Goal: Use online tool/utility: Utilize a website feature to perform a specific function

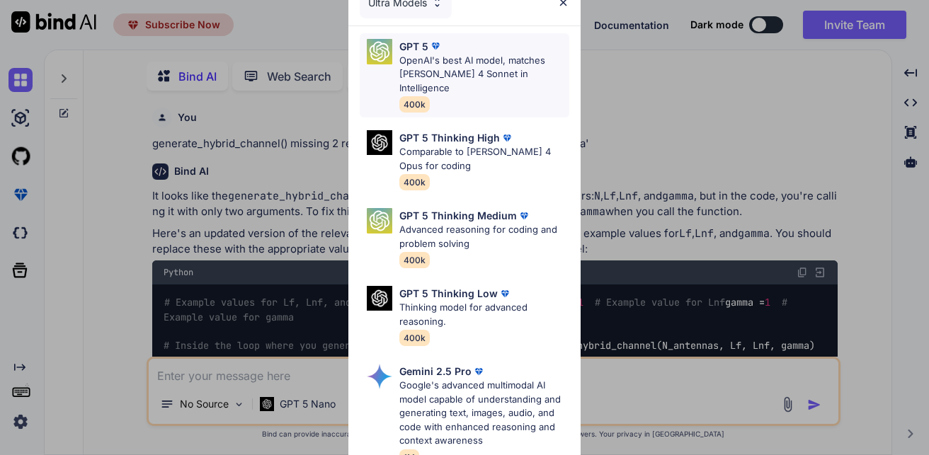
click at [495, 85] on div "GPT 5 OpenAI's best AI model, matches [PERSON_NAME] 4 Sonnet in Intelligence 40…" at bounding box center [484, 76] width 170 height 74
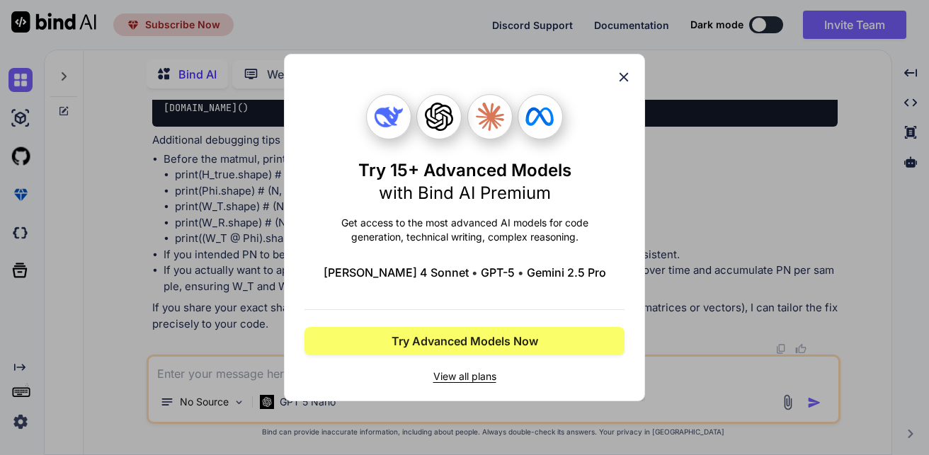
scroll to position [6400, 0]
click at [628, 76] on icon at bounding box center [624, 77] width 16 height 16
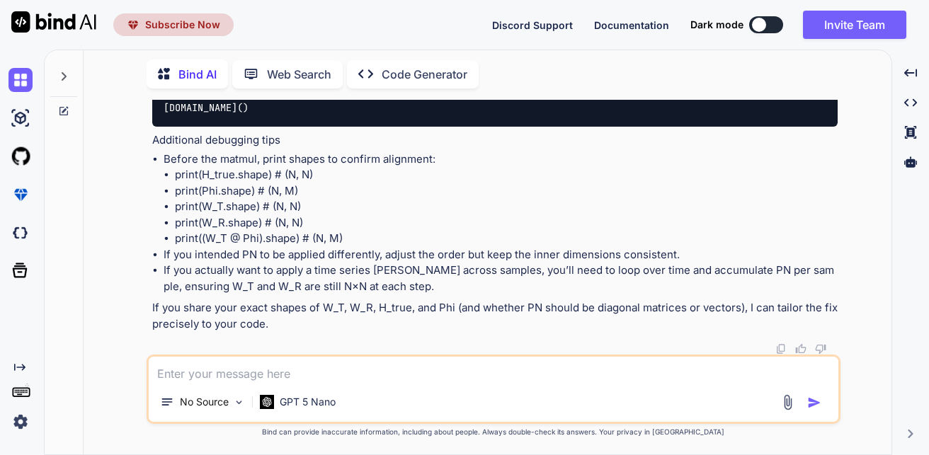
click at [688, 371] on textarea at bounding box center [494, 369] width 690 height 25
click at [230, 407] on div "No Source" at bounding box center [202, 402] width 96 height 28
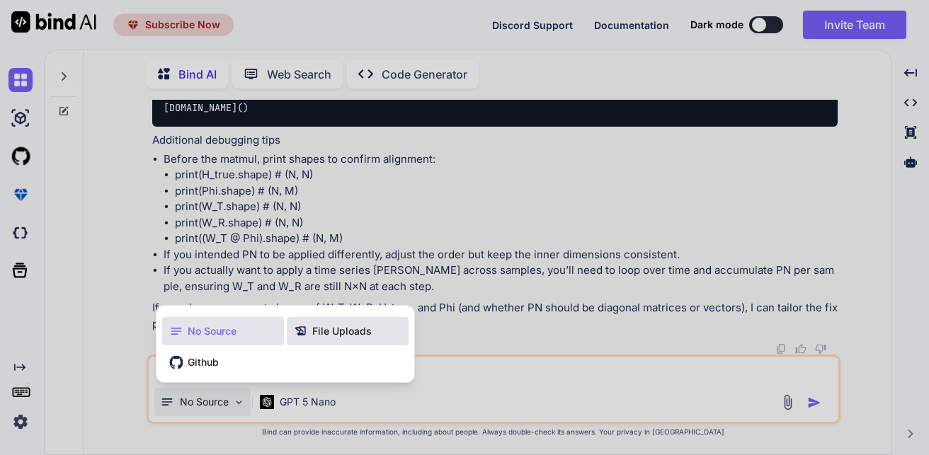
click at [332, 331] on span "File Uploads" at bounding box center [341, 331] width 59 height 14
type textarea "x"
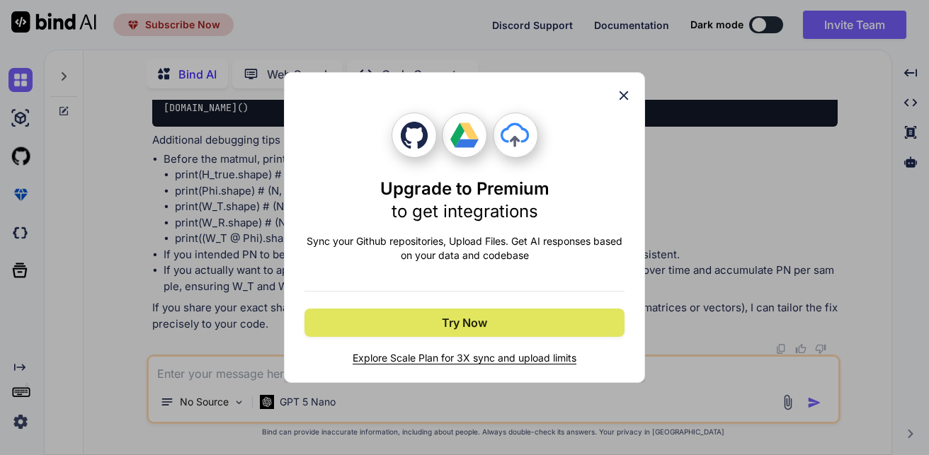
click at [562, 317] on button "Try Now" at bounding box center [464, 323] width 320 height 28
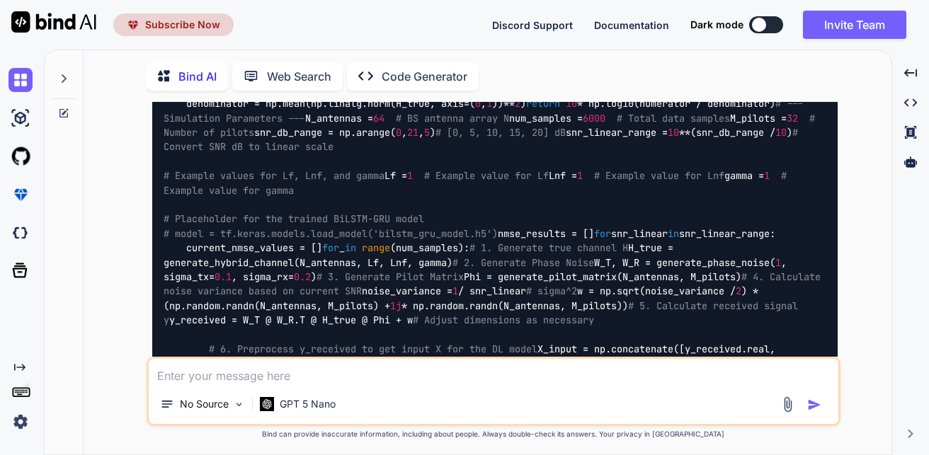
scroll to position [6, 0]
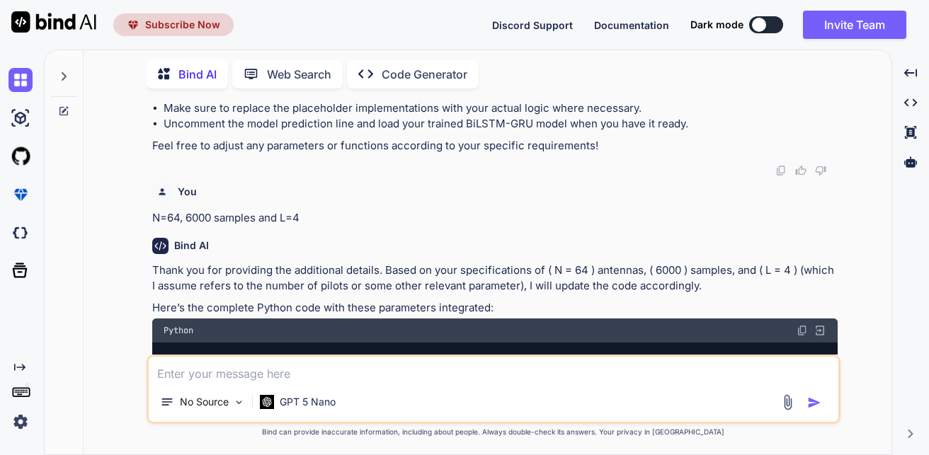
drag, startPoint x: 456, startPoint y: 62, endPoint x: 455, endPoint y: 72, distance: 10.7
click at [455, 72] on p "Code Generator" at bounding box center [425, 74] width 86 height 17
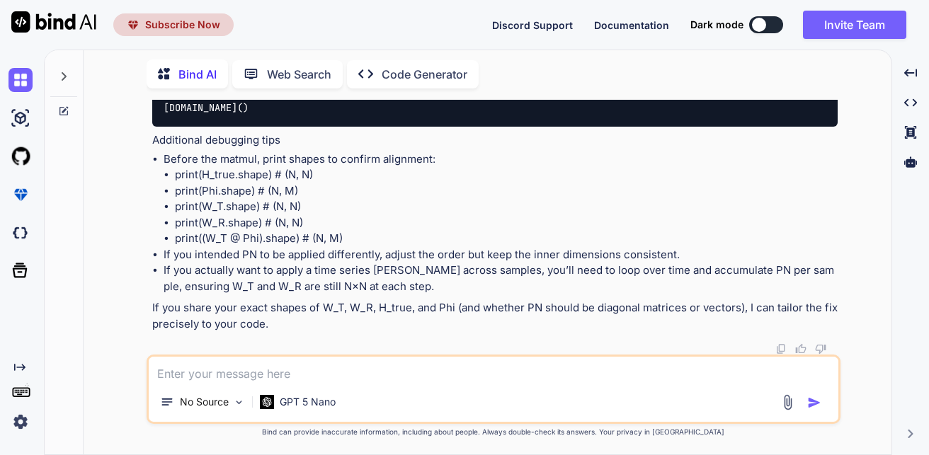
scroll to position [6400, 0]
click at [455, 72] on p "Code Generator" at bounding box center [425, 74] width 86 height 17
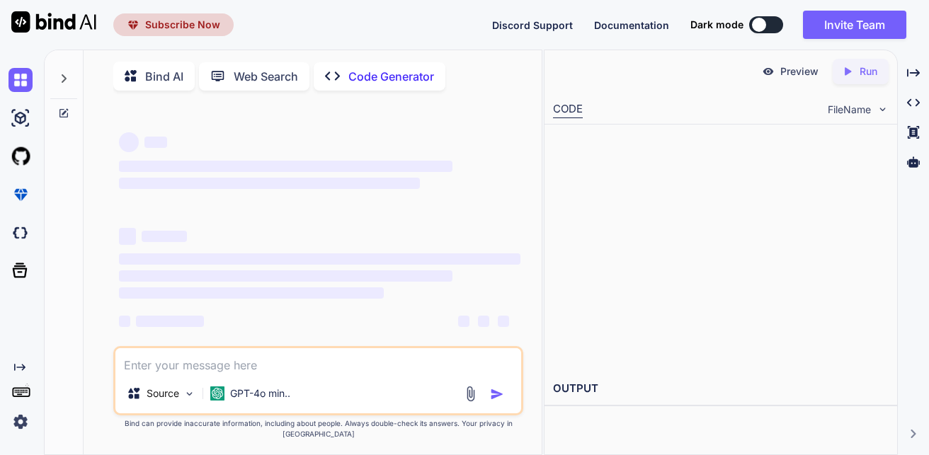
click at [455, 72] on div "Bind AI Web Search Created with Pixso. Code Generator" at bounding box center [303, 76] width 381 height 29
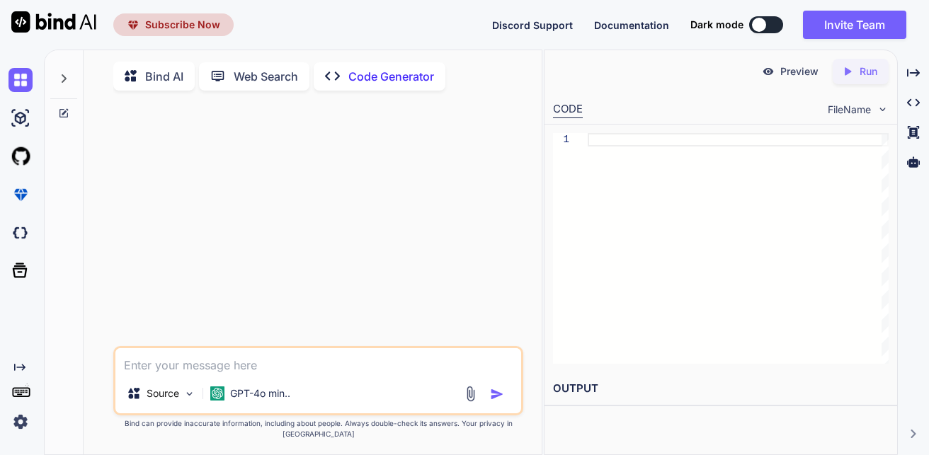
click at [379, 132] on div at bounding box center [319, 224] width 407 height 244
click at [347, 374] on textarea at bounding box center [318, 360] width 406 height 25
type textarea "x"
type textarea "N"
type textarea "x"
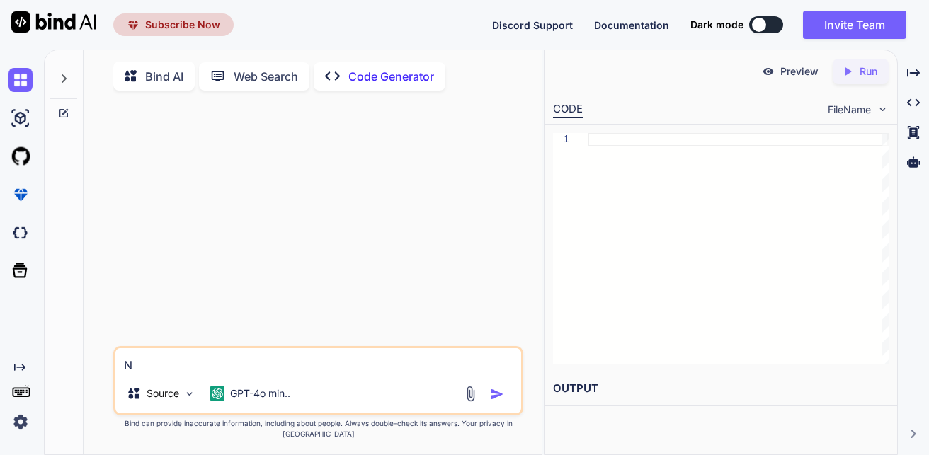
type textarea "Ne"
type textarea "x"
type textarea "Nee"
type textarea "x"
type textarea "Need"
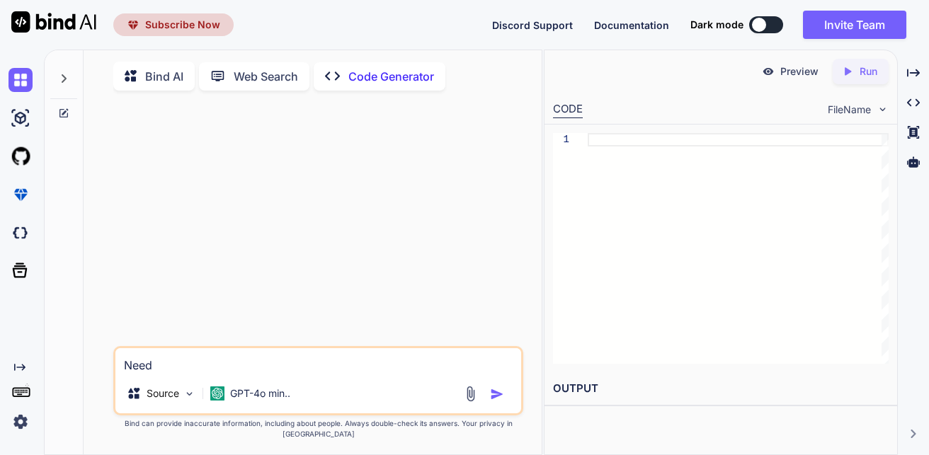
type textarea "x"
type textarea "Need"
type textarea "x"
type textarea "Need t"
type textarea "x"
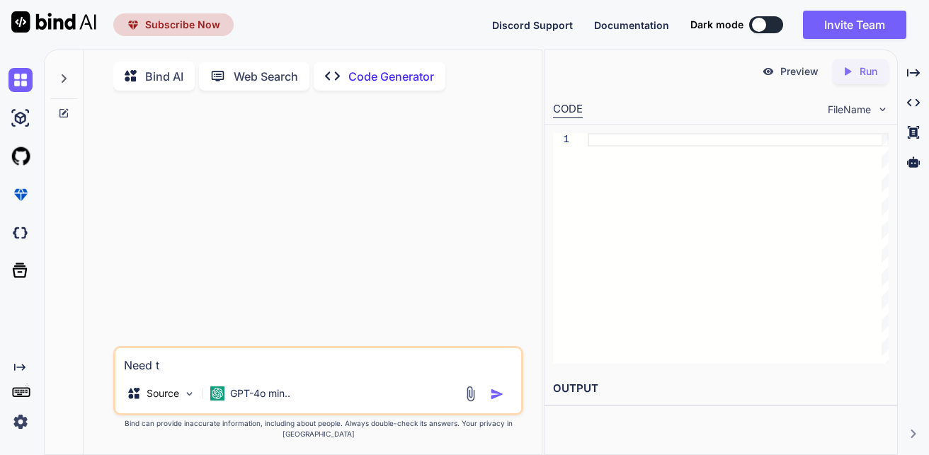
type textarea "Need to"
type textarea "x"
type textarea "Need to"
type textarea "x"
type textarea "Need to i"
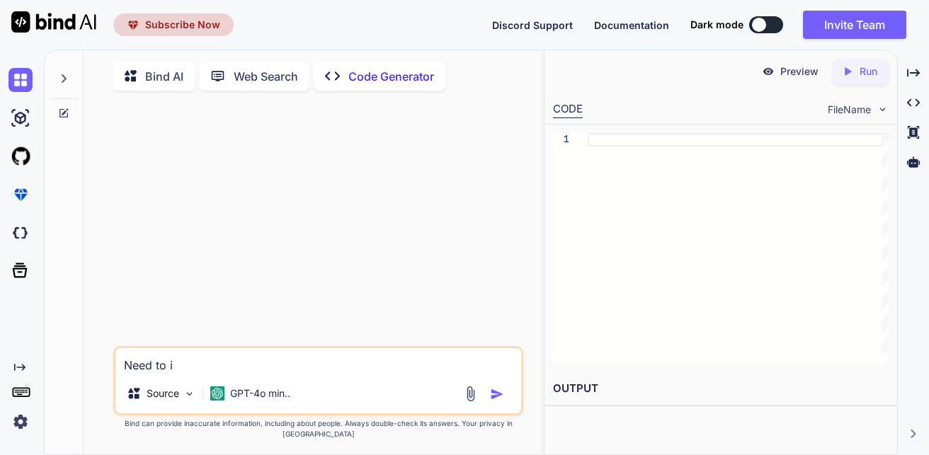
type textarea "x"
type textarea "Need to in"
type textarea "x"
type textarea "Need to int"
type textarea "x"
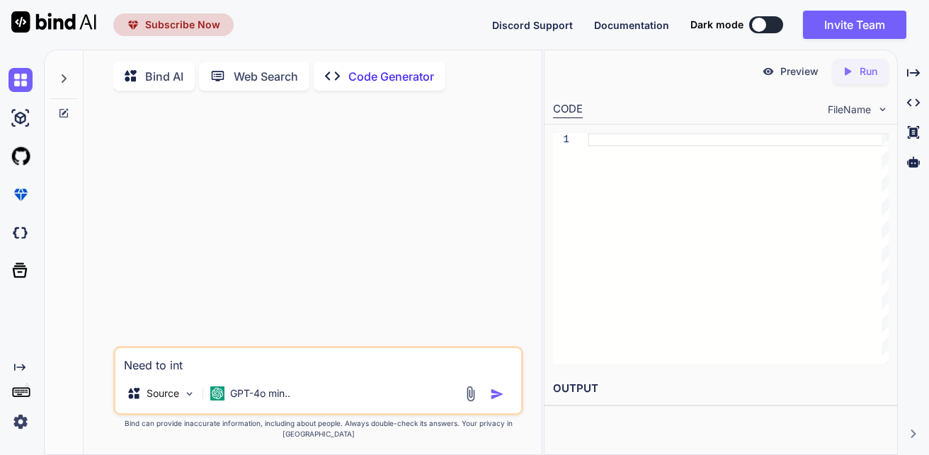
type textarea "Need to inte"
type textarea "x"
type textarea "Need to integ"
type textarea "x"
type textarea "Need to integr"
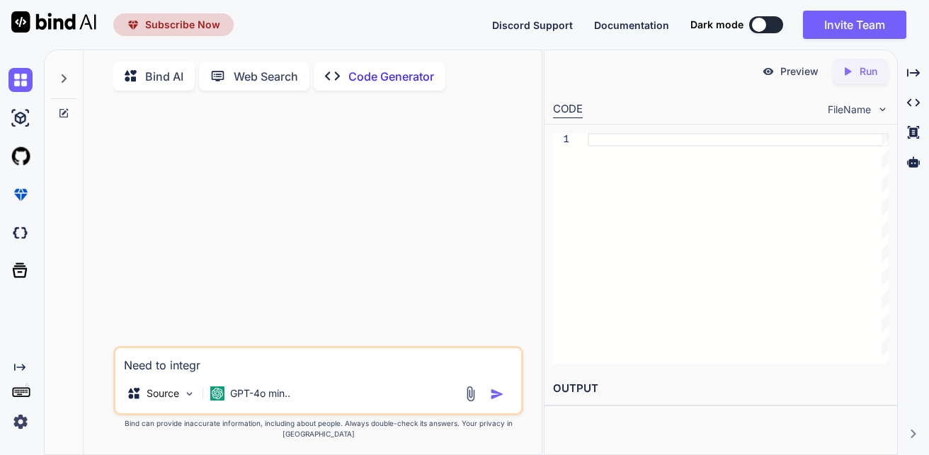
type textarea "x"
type textarea "Need to integra"
type textarea "x"
type textarea "Need to integrat"
type textarea "x"
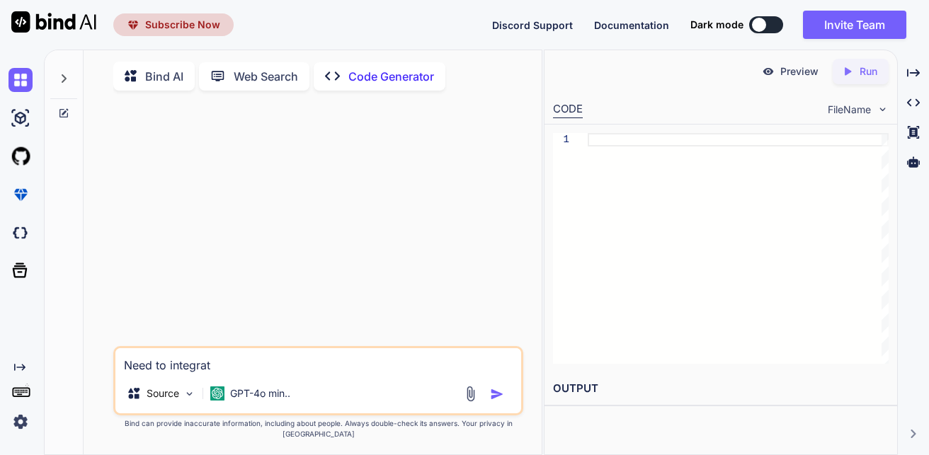
type textarea "Need to integrate"
type textarea "x"
type textarea "Need to integrate"
type textarea "x"
type textarea "Need to integrate t"
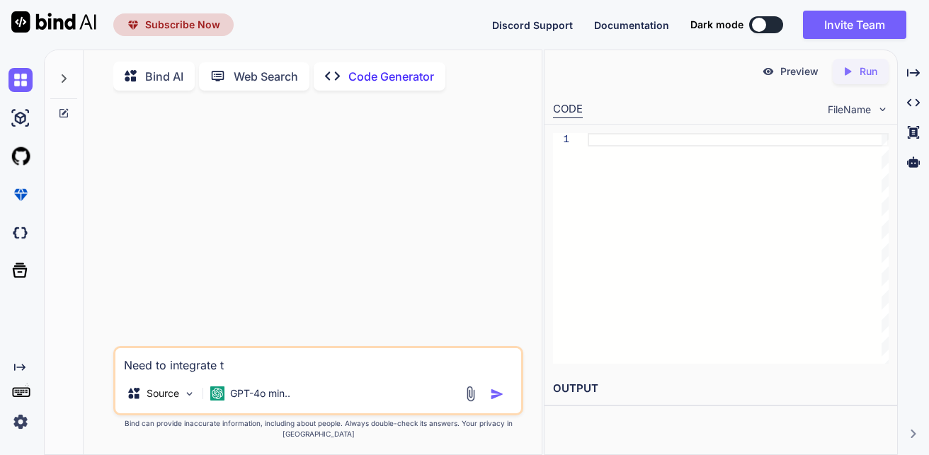
type textarea "x"
type textarea "Need to integrate th"
type textarea "x"
type textarea "Need to integrate the"
type textarea "x"
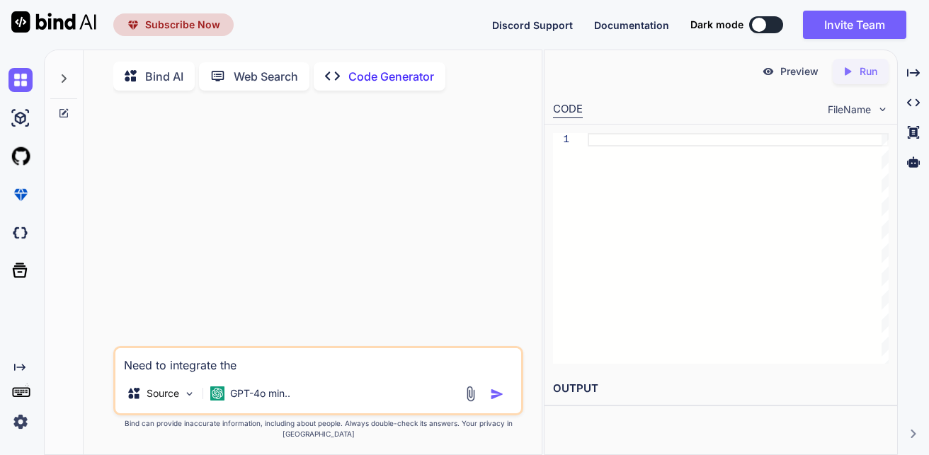
type textarea "Need to integrate the"
type textarea "x"
type textarea "Need to integrate the b"
type textarea "x"
type textarea "Need to integrate the be"
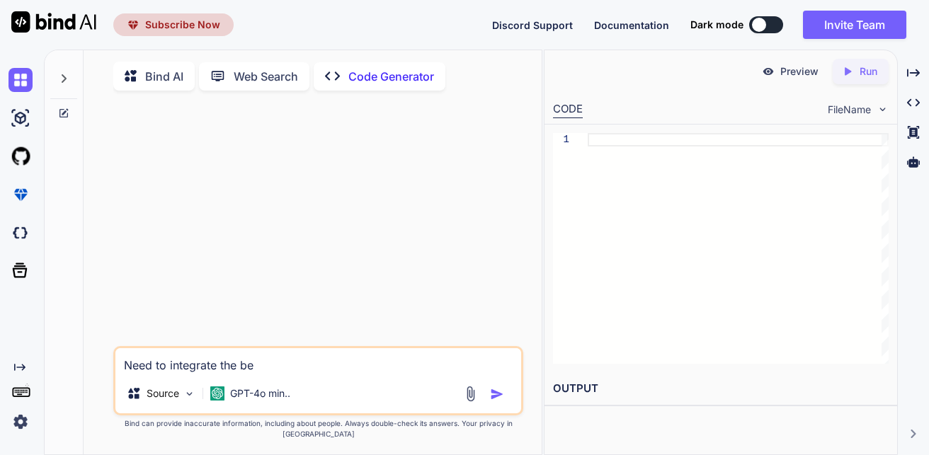
type textarea "x"
type textarea "Need to integrate the bew"
type textarea "x"
type textarea "Need to integrate the be"
type textarea "x"
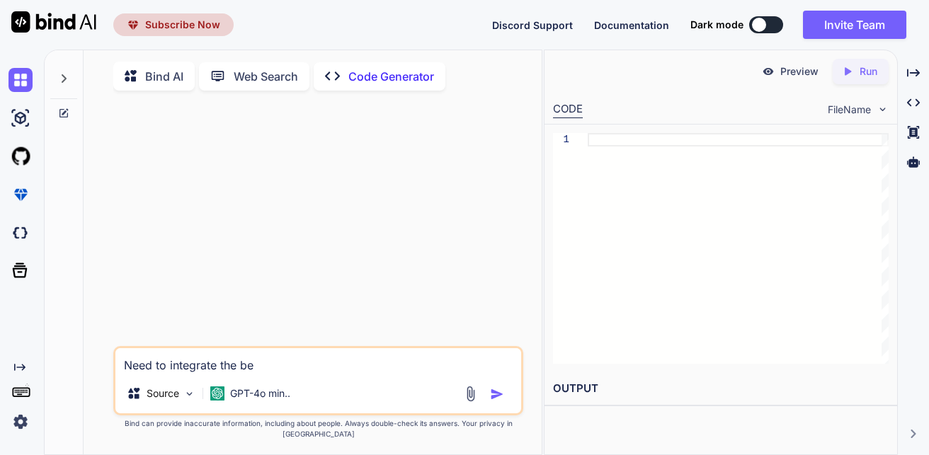
type textarea "Need to integrate the bel"
type textarea "x"
type textarea "Need to integrate the belo"
type textarea "x"
paste textarea "loremi dolor si am consec adipiscing.elitse do eiu tempo IncIDiDuntutlAboreetdo…"
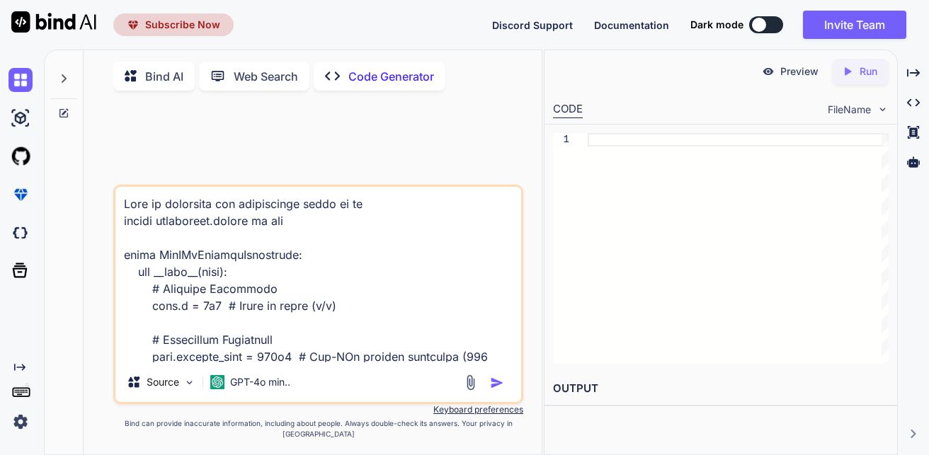
scroll to position [2873, 0]
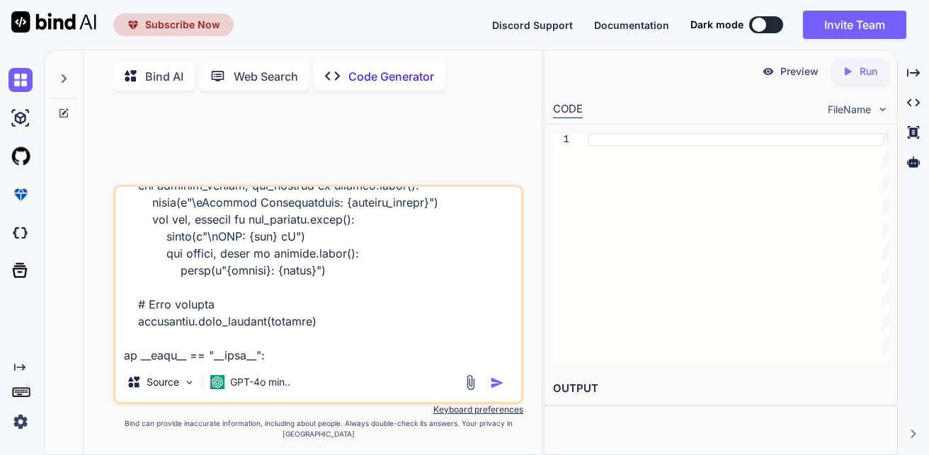
type textarea "Lore ip dolorsita con adipiscinge seddo ei te incidi utlaboreet.dolore ma ali e…"
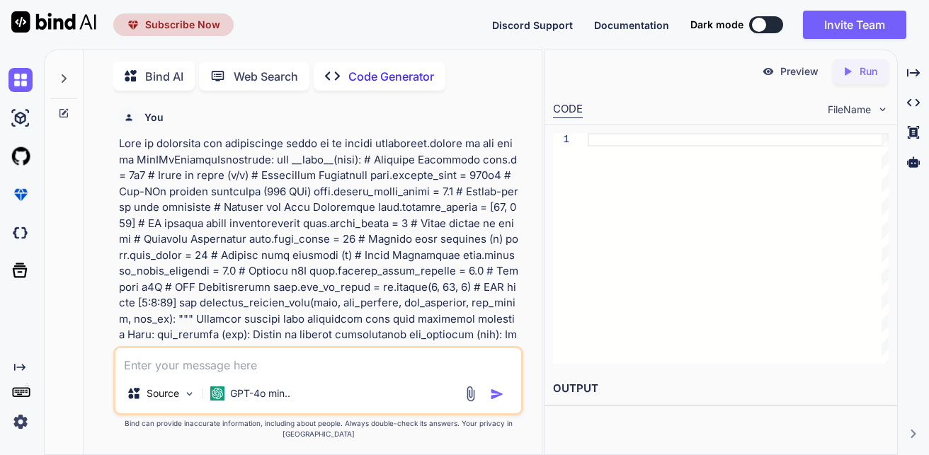
scroll to position [6, 0]
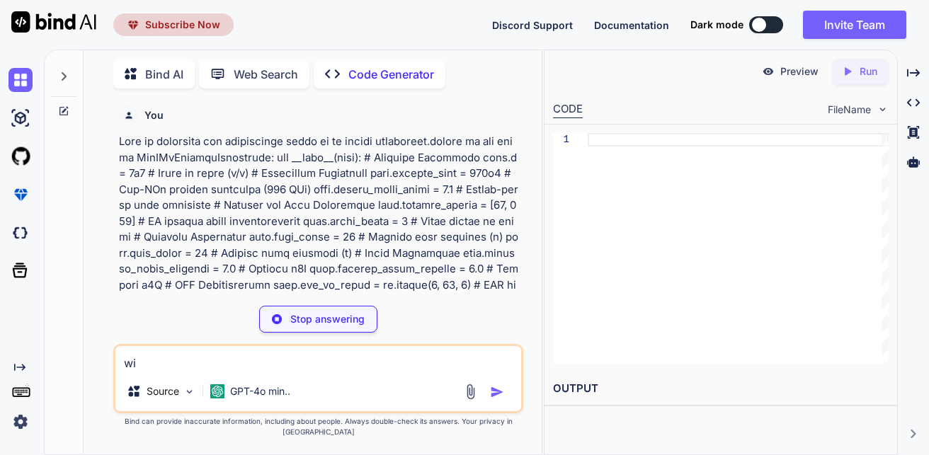
type textarea "w"
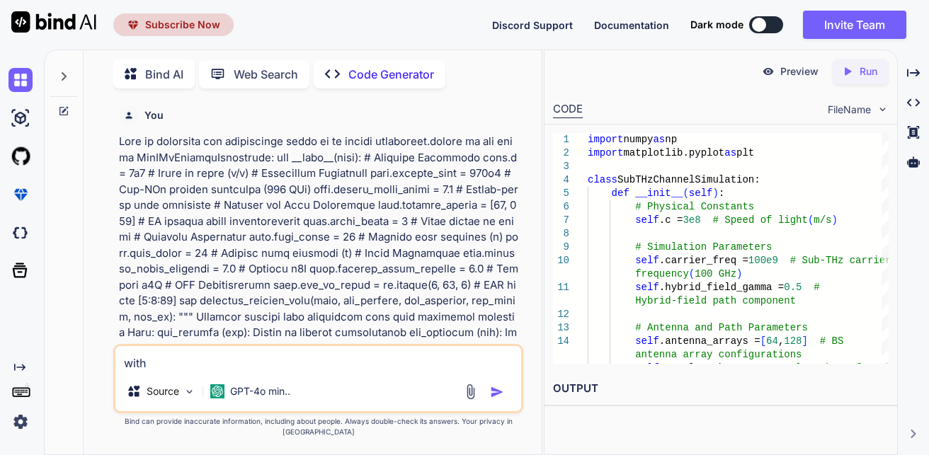
paste textarea "import tensorflow as tf from tensorflow.keras.models import Model from tensorfl…"
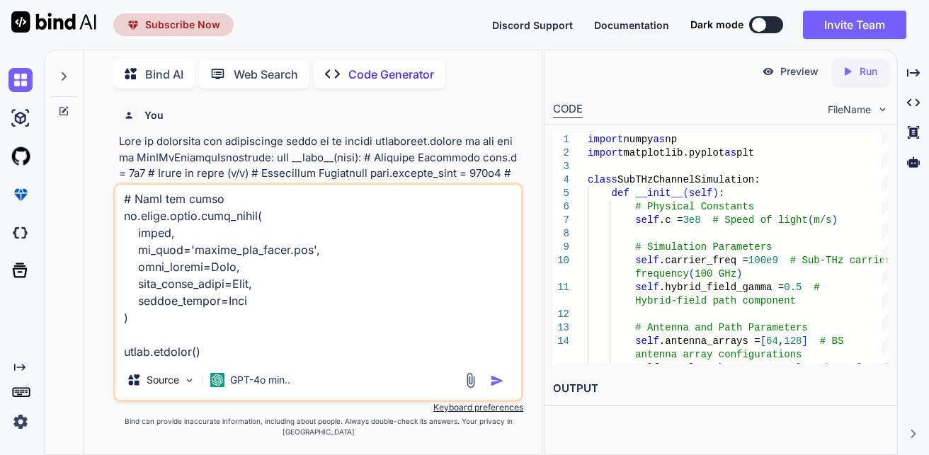
type textarea "with import tensorflow as tf from tensorflow.keras.models import Model from ten…"
click at [502, 388] on img "button" at bounding box center [497, 381] width 14 height 14
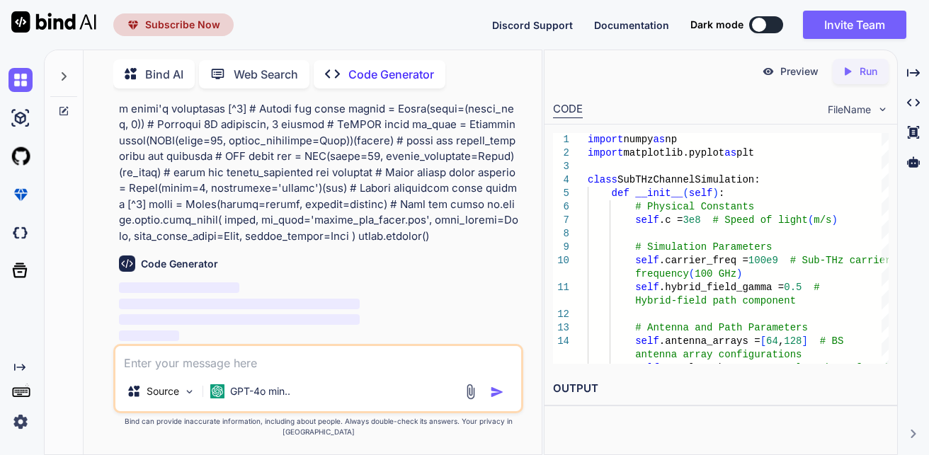
scroll to position [3873, 0]
click at [496, 399] on img "button" at bounding box center [497, 392] width 14 height 14
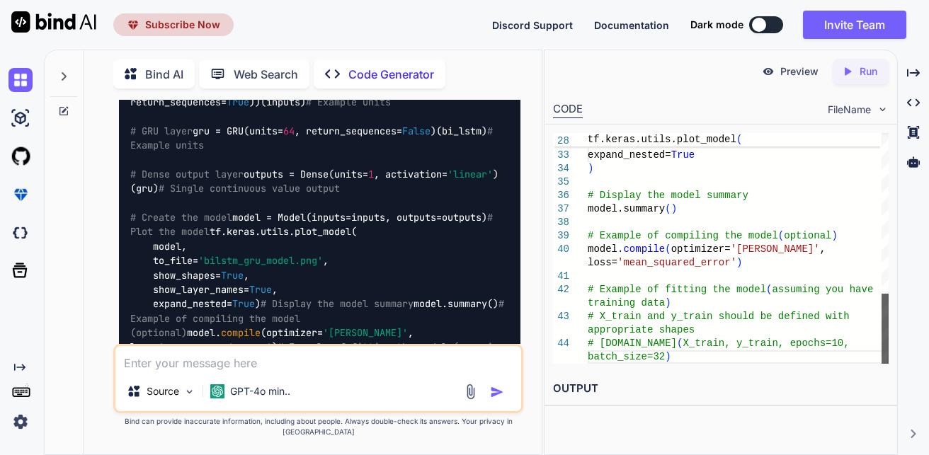
click at [889, 364] on div at bounding box center [885, 329] width 7 height 70
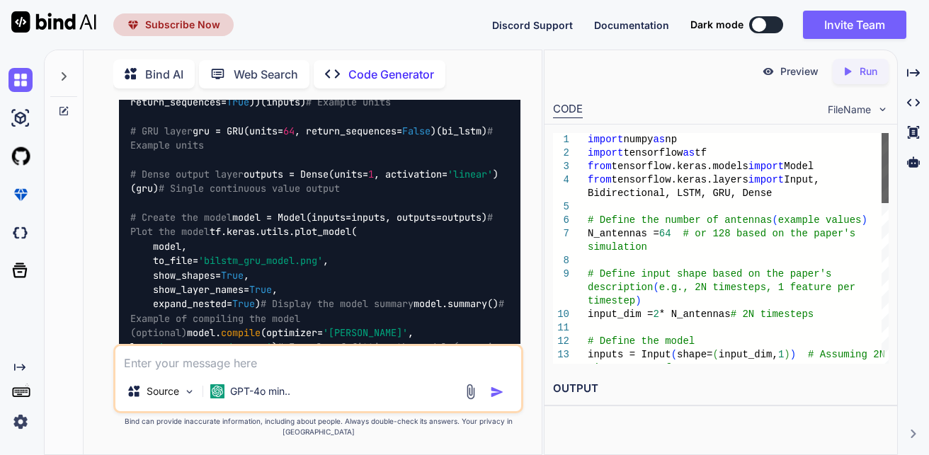
click at [889, 142] on div at bounding box center [885, 168] width 7 height 70
click at [887, 133] on div at bounding box center [885, 168] width 7 height 70
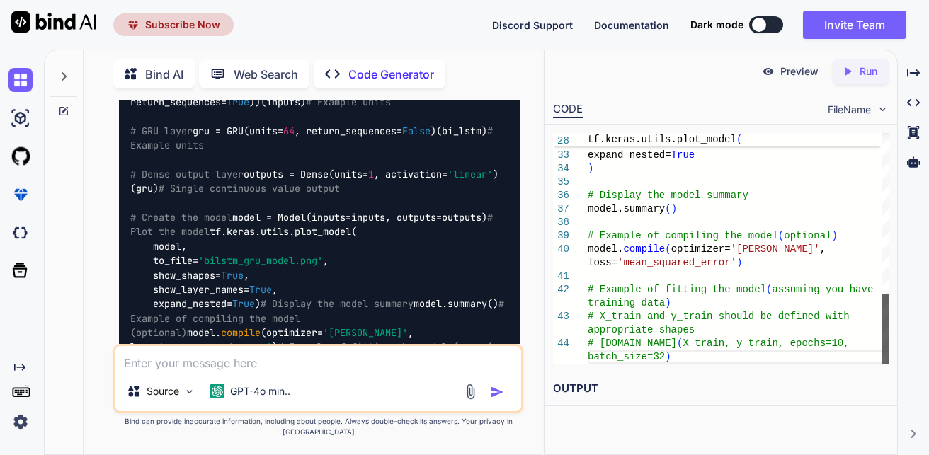
click at [889, 364] on div at bounding box center [885, 329] width 7 height 70
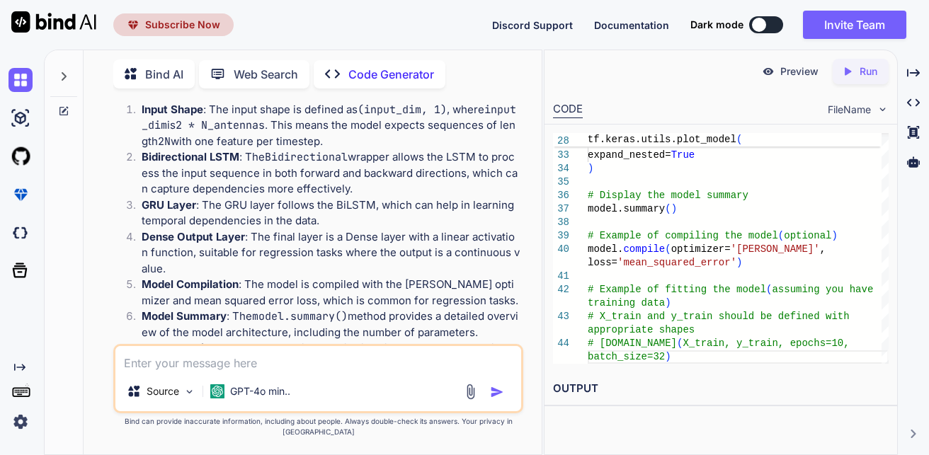
scroll to position [4208, 0]
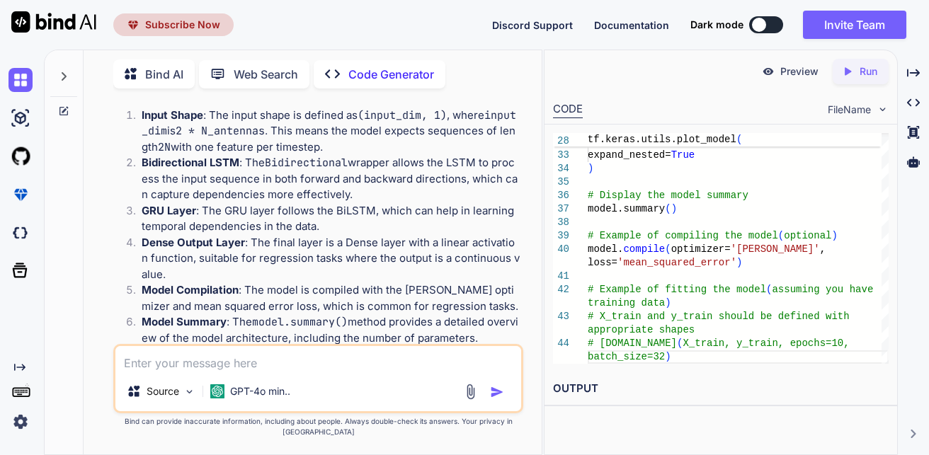
drag, startPoint x: 471, startPoint y: 239, endPoint x: 132, endPoint y: 214, distance: 340.1
copy code "import numpy as np import tensorflow as tf from tensorflow.keras.models import …"
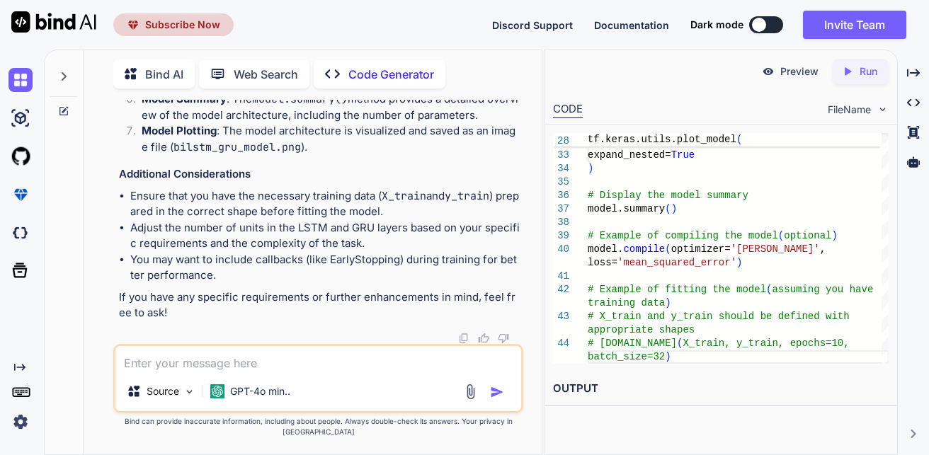
scroll to position [5285, 0]
click at [257, 365] on textarea at bounding box center [318, 358] width 406 height 25
paste textarea "loremi dolor si am consec adipiscing.elitse do eiu tempo IncIDiDuntutlAboreetdo…"
type textarea "loremi dolor si am consec adipiscing.elitse do eiu tempo IncIDiDuntutlAboreetdo…"
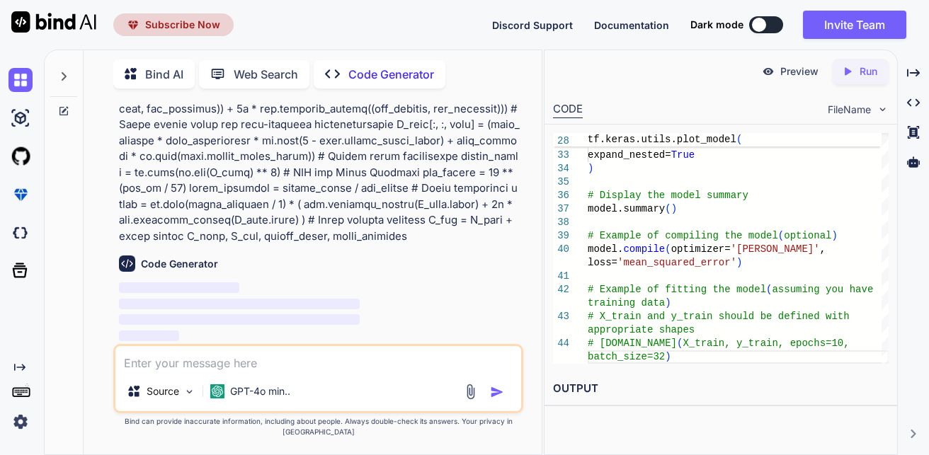
scroll to position [5540, 0]
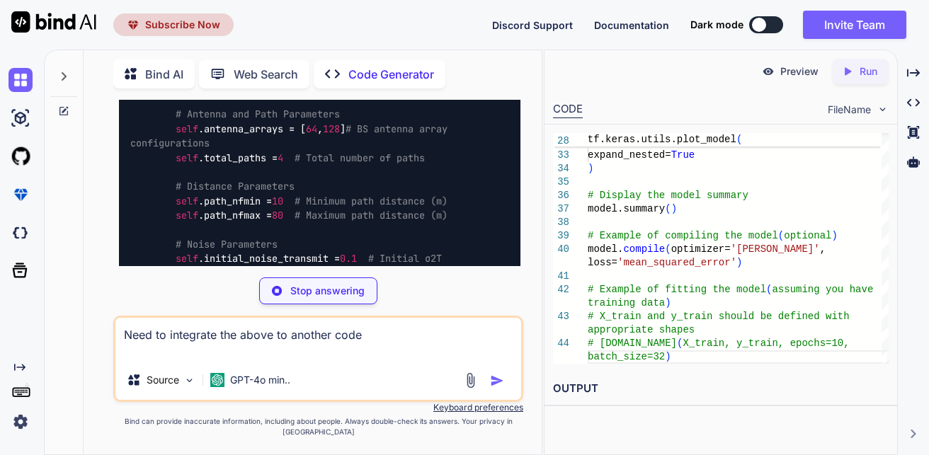
type textarea "Need to integrate the above to another code"
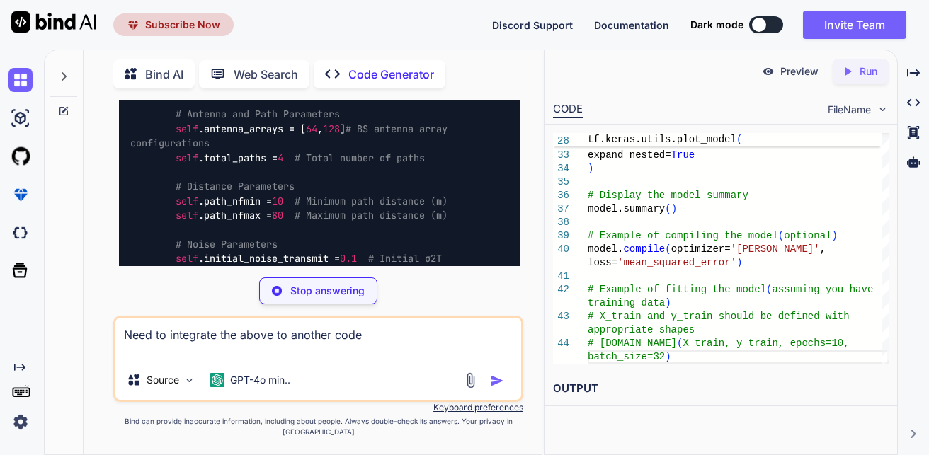
click at [459, 290] on div "Stop answering" at bounding box center [318, 291] width 410 height 27
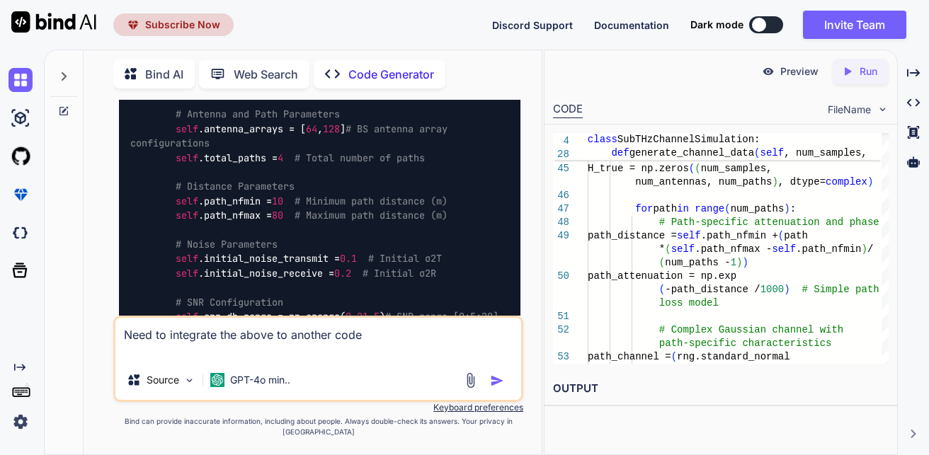
click at [491, 386] on img "button" at bounding box center [497, 381] width 14 height 14
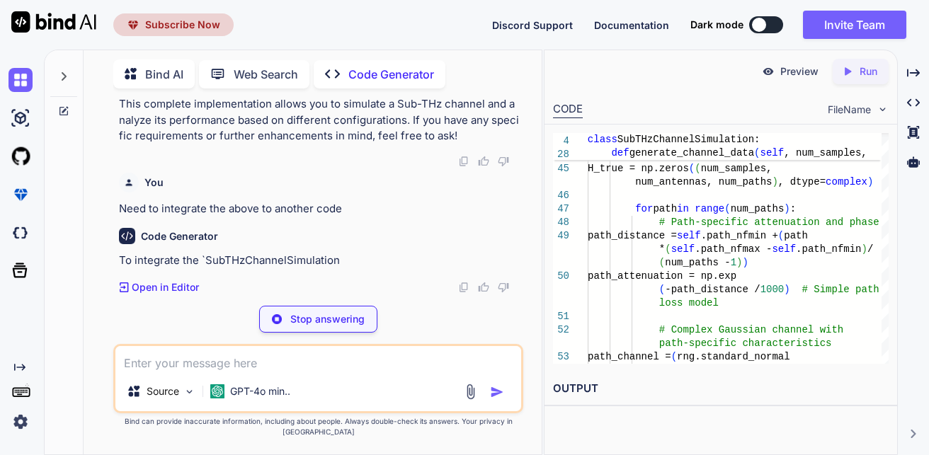
scroll to position [9269, 0]
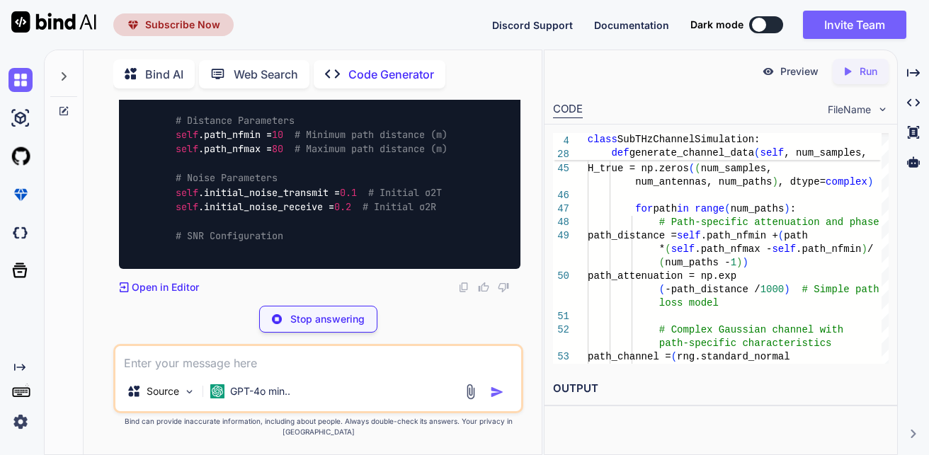
click at [220, 372] on textarea at bounding box center [318, 358] width 406 height 25
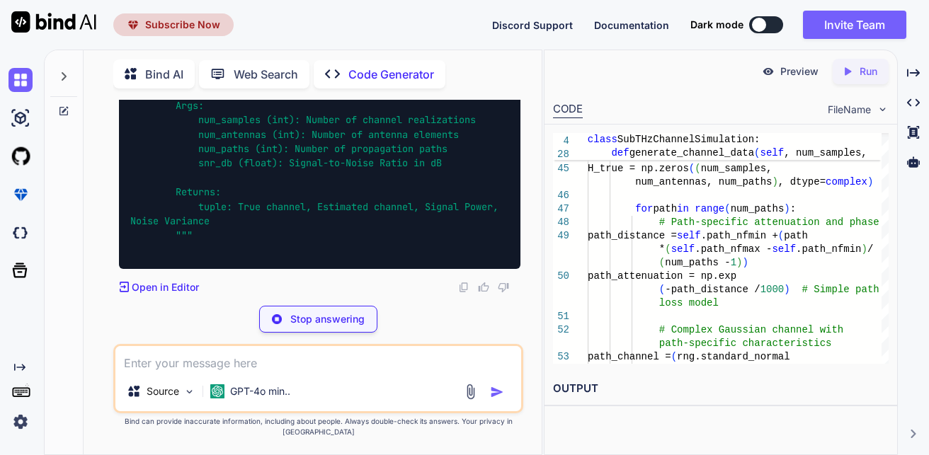
paste textarea "import tensorflow as tf from tensorflow.keras.models import Model from tensorfl…"
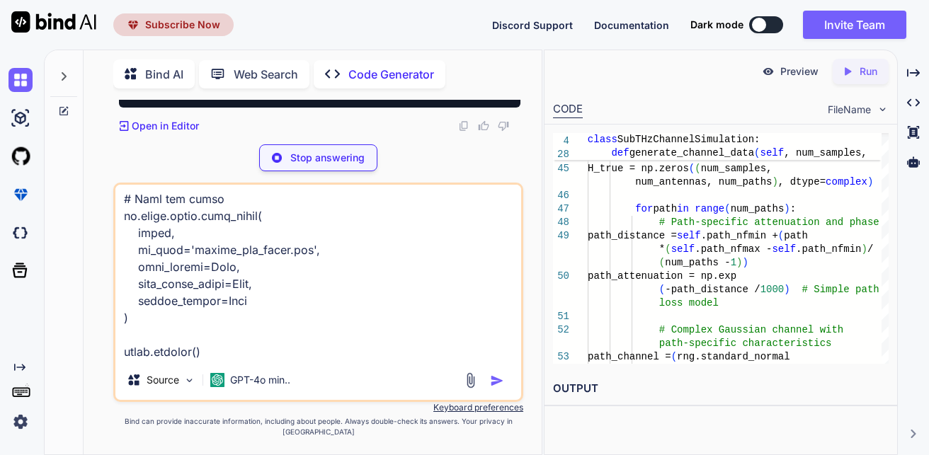
type textarea "import tensorflow as tf from tensorflow.keras.models import Model from tensorfl…"
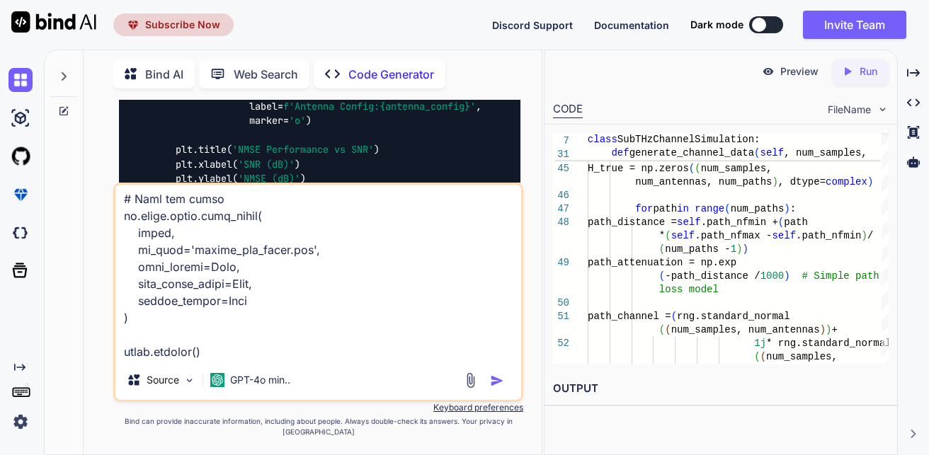
click at [492, 388] on img "button" at bounding box center [497, 381] width 14 height 14
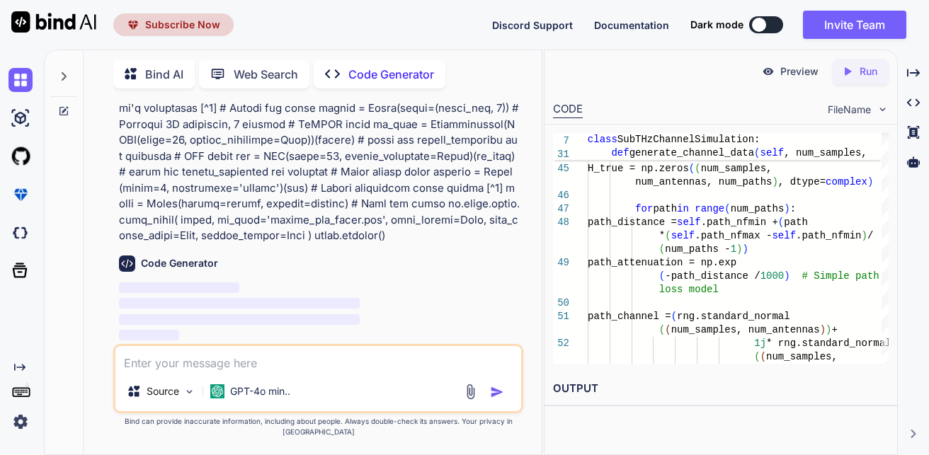
scroll to position [12988, 0]
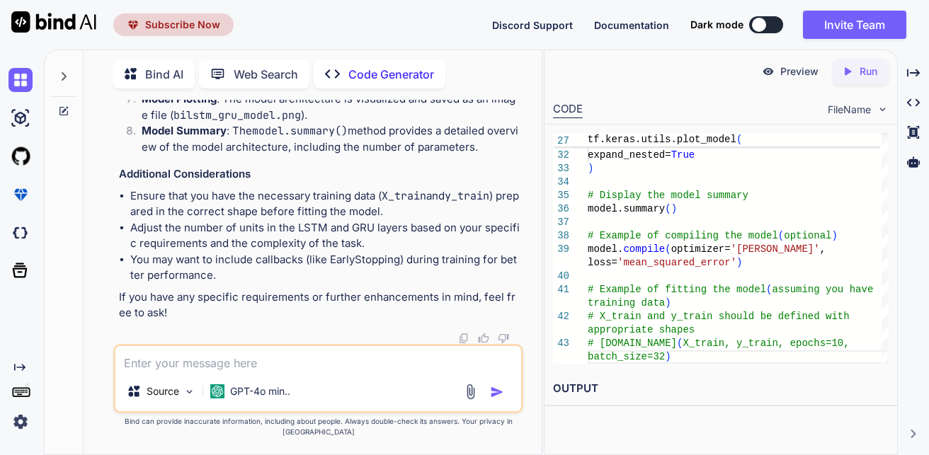
drag, startPoint x: 132, startPoint y: 200, endPoint x: 468, endPoint y: 159, distance: 338.9
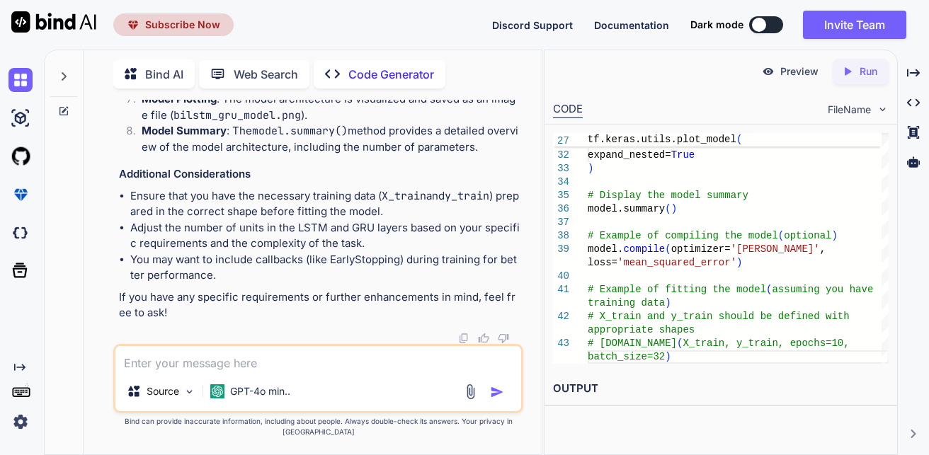
drag, startPoint x: 448, startPoint y: 144, endPoint x: 128, endPoint y: 244, distance: 334.4
click at [313, 388] on div "Source GPT-4o min.." at bounding box center [318, 394] width 406 height 34
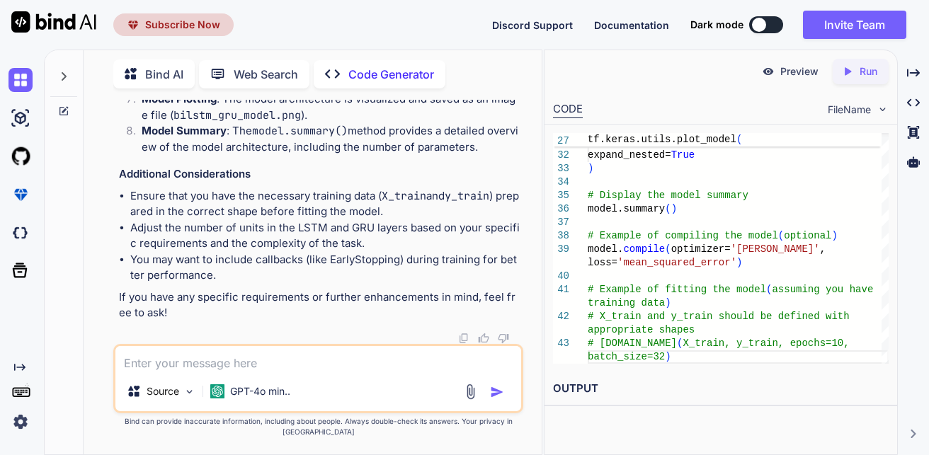
click at [313, 372] on textarea at bounding box center [318, 358] width 406 height 25
drag, startPoint x: 132, startPoint y: 289, endPoint x: 230, endPoint y: 138, distance: 179.7
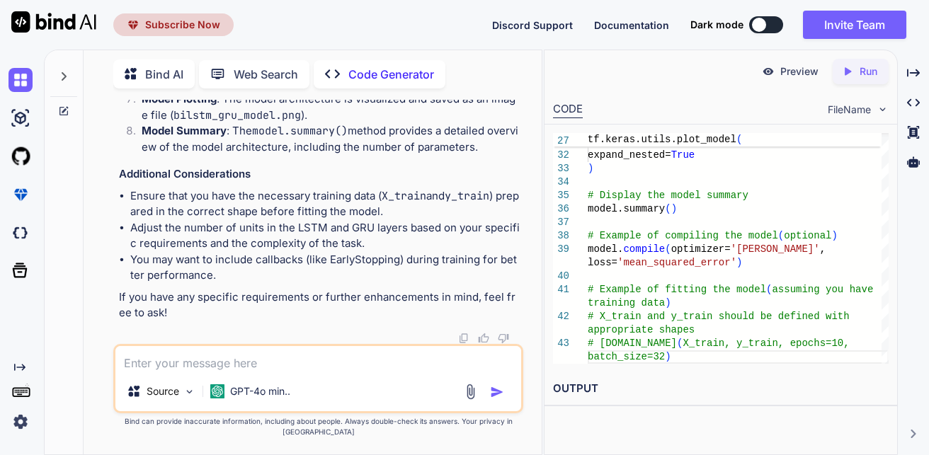
copy code "loremi dolor si am consec adipiscing.elitse do eiu tempor incididunt ut la etdo…"
click at [290, 372] on textarea at bounding box center [318, 358] width 406 height 25
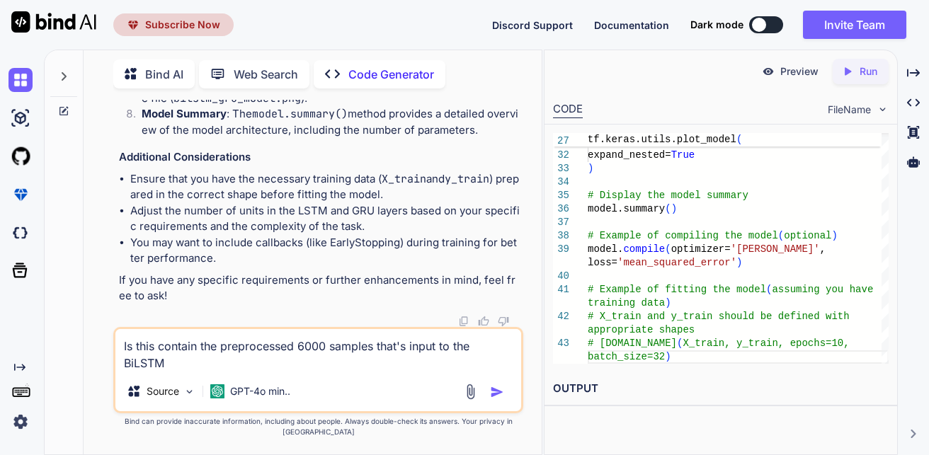
type textarea "Is this contain the preprocessed 6000 samples that's input to the BiLSTM"
click at [501, 399] on img "button" at bounding box center [497, 392] width 14 height 14
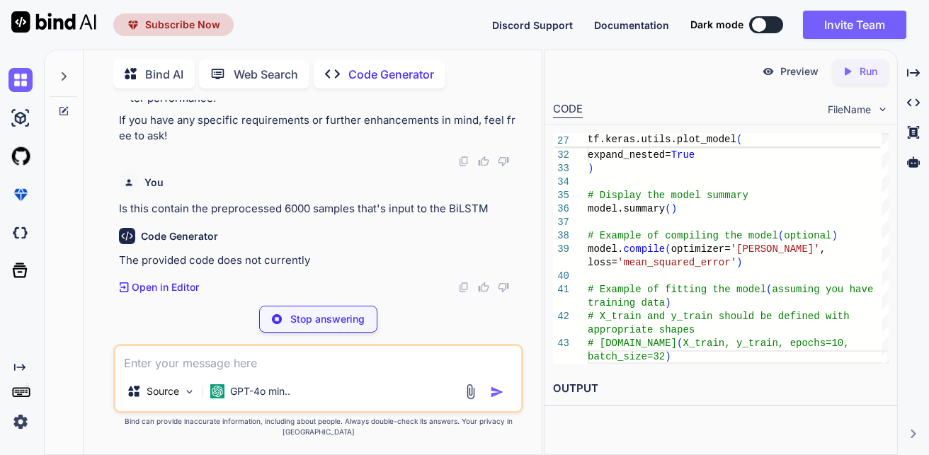
scroll to position [14589, 0]
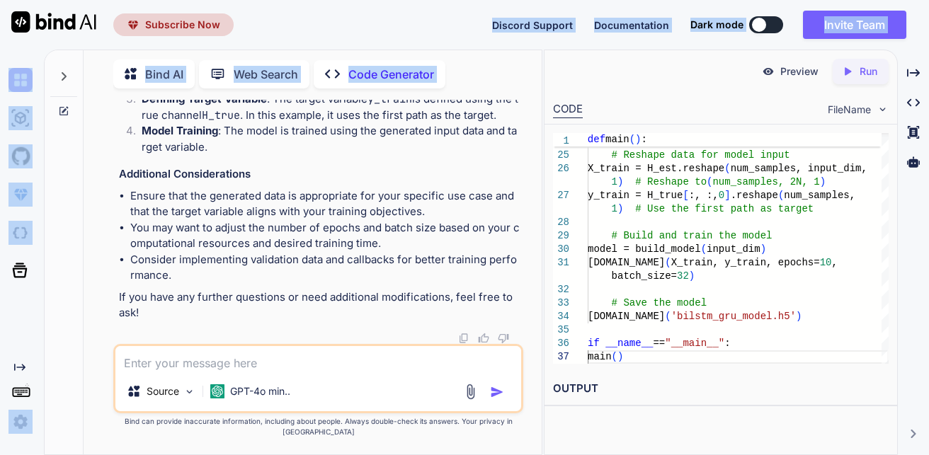
scroll to position [13822, 0]
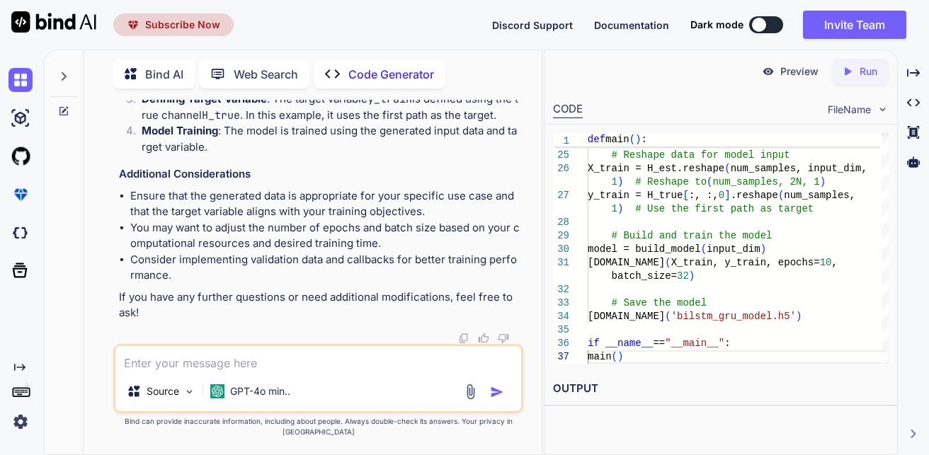
drag, startPoint x: 130, startPoint y: 125, endPoint x: 260, endPoint y: 235, distance: 169.8
click at [260, 235] on div "You Code Generator The provided code is a comprehensive simulation of a Sub-THz…" at bounding box center [319, 222] width 407 height 244
drag, startPoint x: 132, startPoint y: 159, endPoint x: 196, endPoint y: 222, distance: 89.6
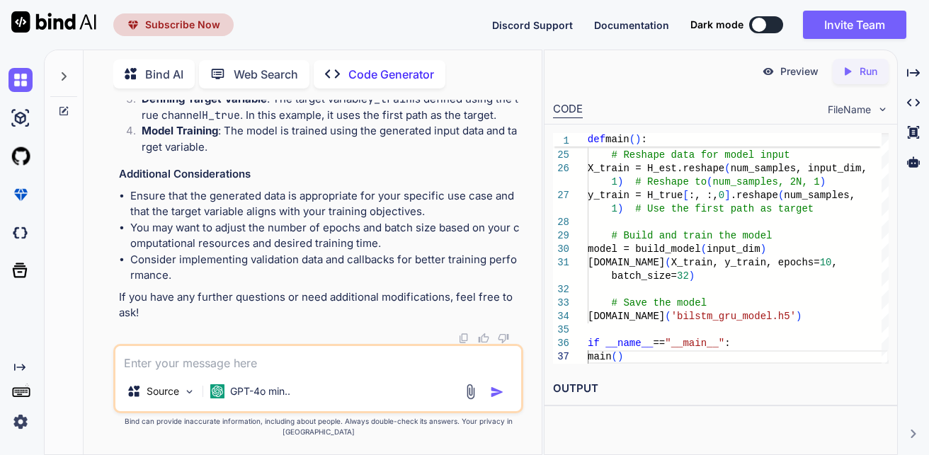
copy code "def main (): # Run channel simulation simulation = SubTHzChannelSimulation() re…"
drag, startPoint x: 132, startPoint y: 161, endPoint x: 246, endPoint y: 282, distance: 166.8
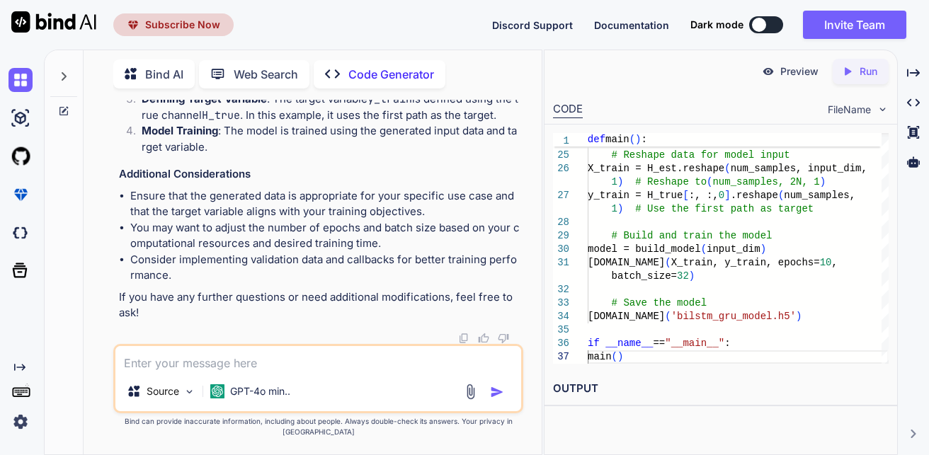
copy code "def main (): # Run channel simulation simulation = SubTHzChannelSimulation() re…"
click at [287, 399] on p "GPT-4o min.." at bounding box center [260, 391] width 60 height 14
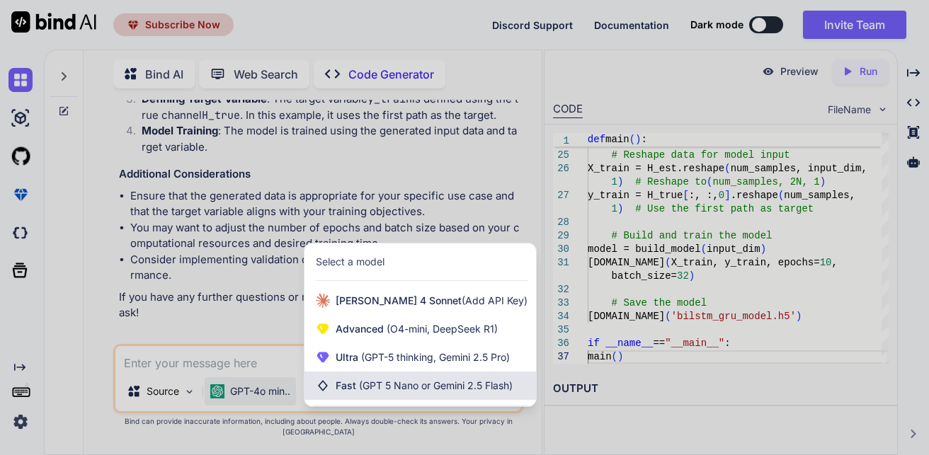
click at [401, 392] on span "(GPT 5 Nano or Gemini 2.5 Flash)" at bounding box center [436, 386] width 154 height 12
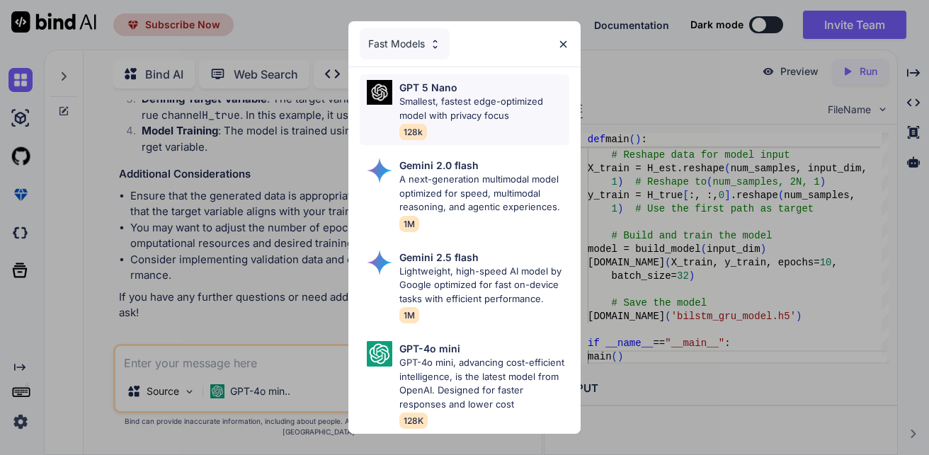
click at [463, 95] on p "Smallest, fastest edge-optimized model with privacy focus" at bounding box center [484, 109] width 170 height 28
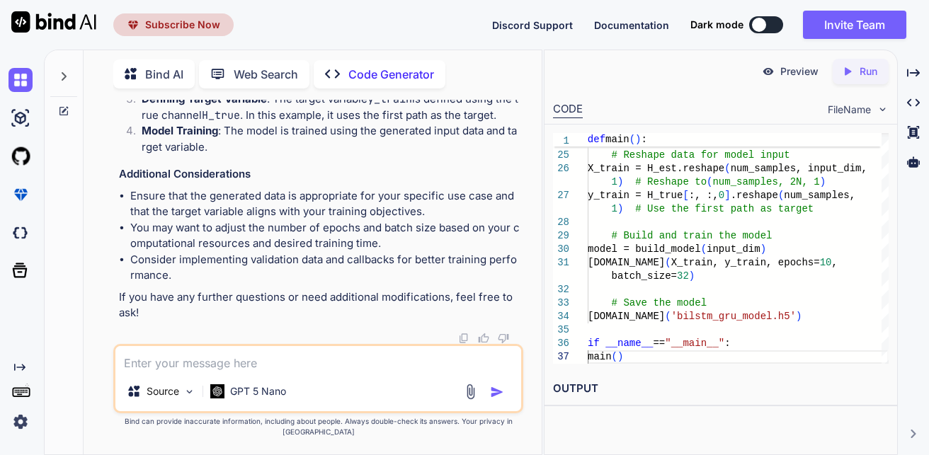
click at [287, 368] on textarea at bounding box center [318, 358] width 406 height 25
type textarea "need th complete code"
click at [499, 398] on img "button" at bounding box center [497, 392] width 14 height 14
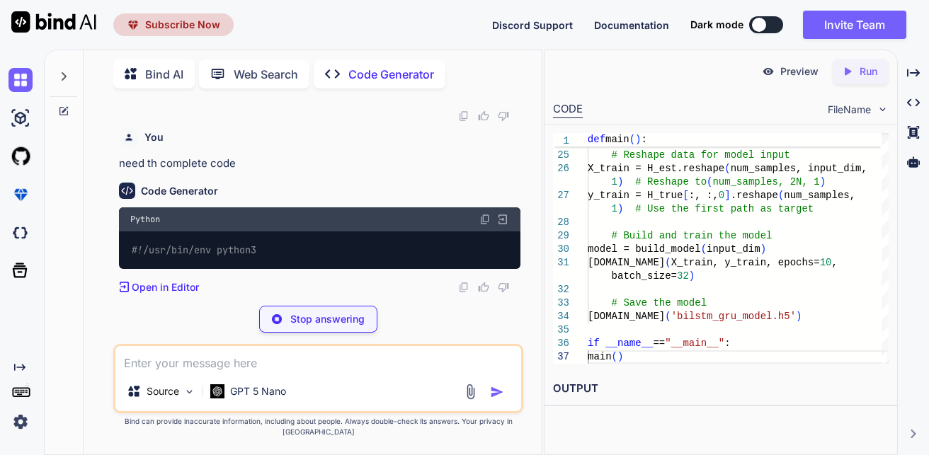
scroll to position [15942, 0]
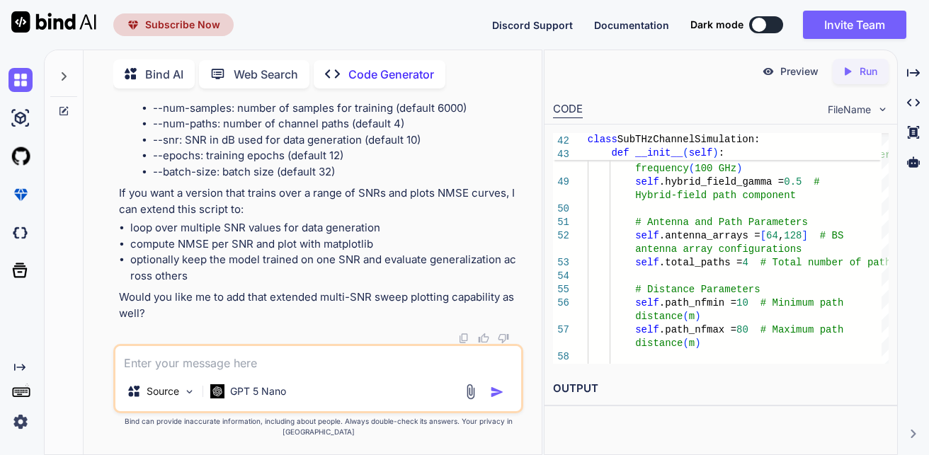
scroll to position [21408, 0]
click at [401, 362] on textarea at bounding box center [318, 358] width 406 height 25
type textarea "C"
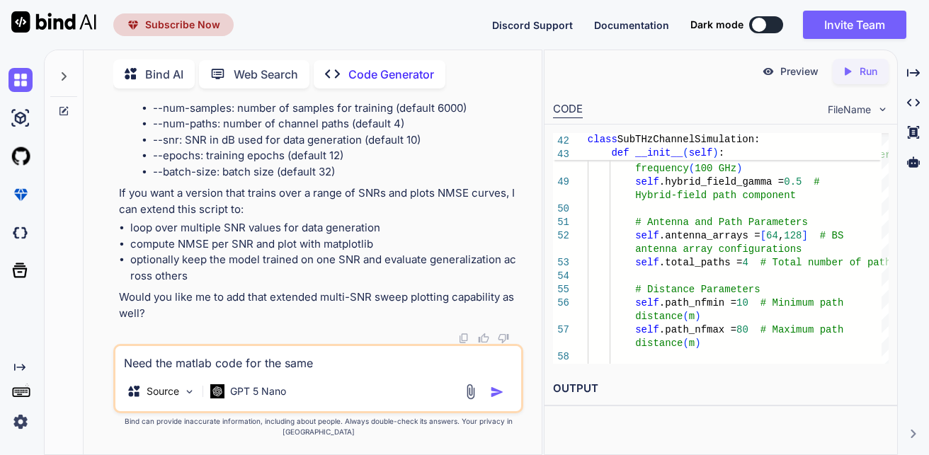
type textarea "Need the matlab code for the same"
click at [495, 399] on img "button" at bounding box center [497, 392] width 14 height 14
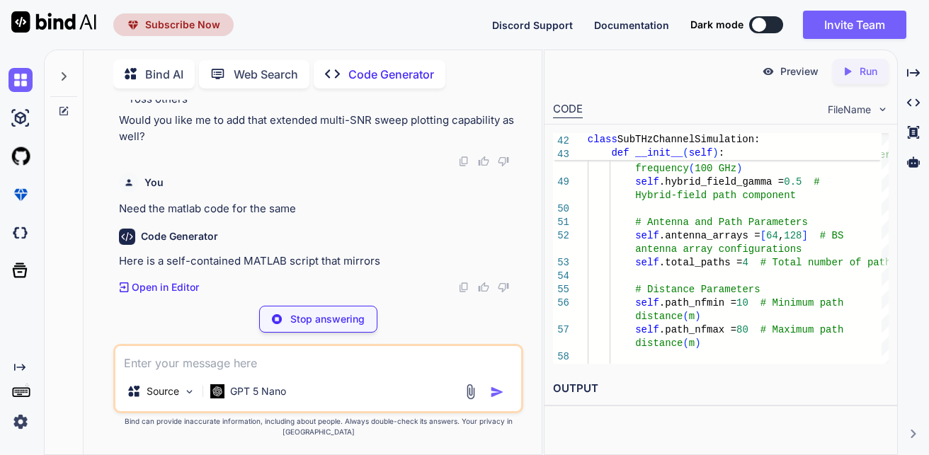
scroll to position [22021, 0]
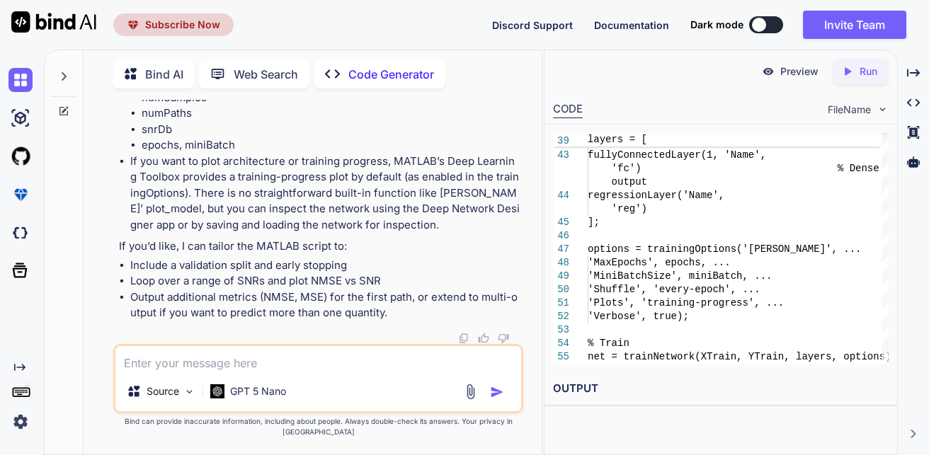
click at [353, 234] on li "If you want to plot architecture or training progress, MATLAB’s Deep Learning T…" at bounding box center [325, 194] width 390 height 80
drag, startPoint x: 133, startPoint y: 247, endPoint x: 193, endPoint y: 284, distance: 70.6
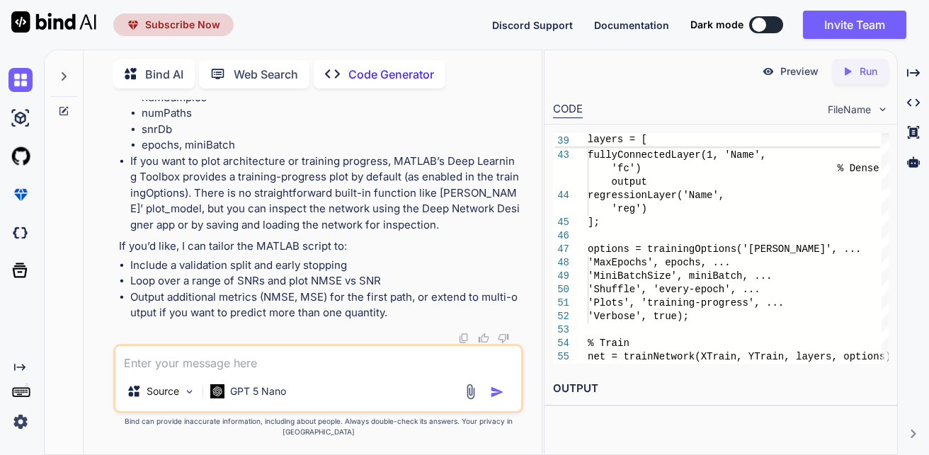
copy code "% Sub-THz channel simulation + BiLSTM-GRU training in MATLAB % - Generate 6000 …"
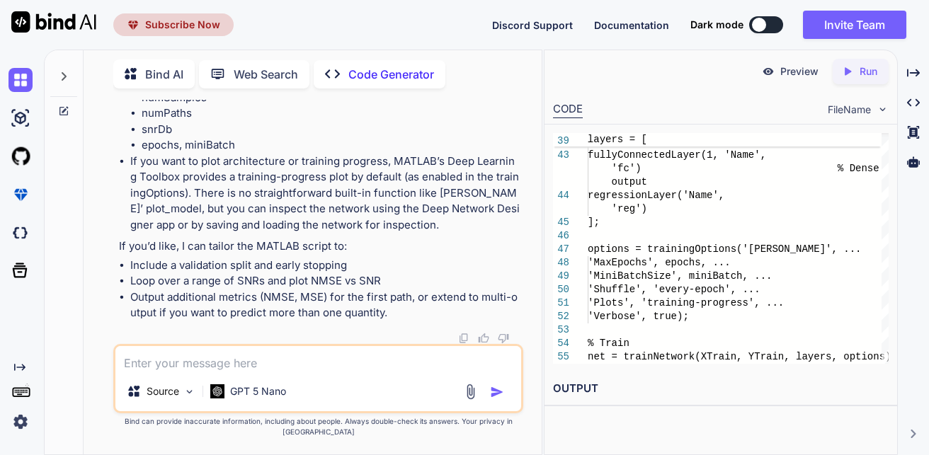
click at [474, 24] on div "Subscribe Now Discord Support Documentation Dark mode Invite Team Created with …" at bounding box center [464, 25] width 929 height 50
